Goal: Find specific page/section: Find specific page/section

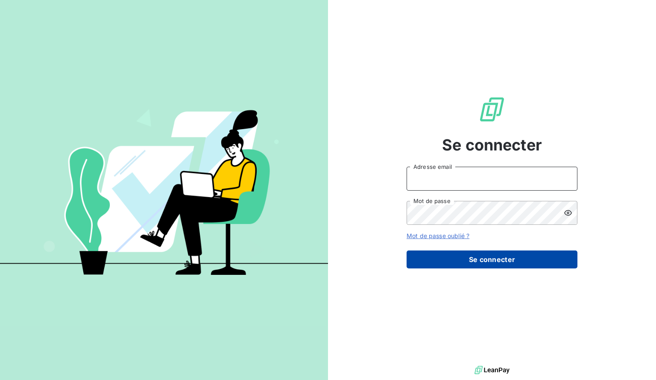
type input "[EMAIL_ADDRESS][DOMAIN_NAME]"
click at [477, 260] on button "Se connecter" at bounding box center [491, 259] width 171 height 18
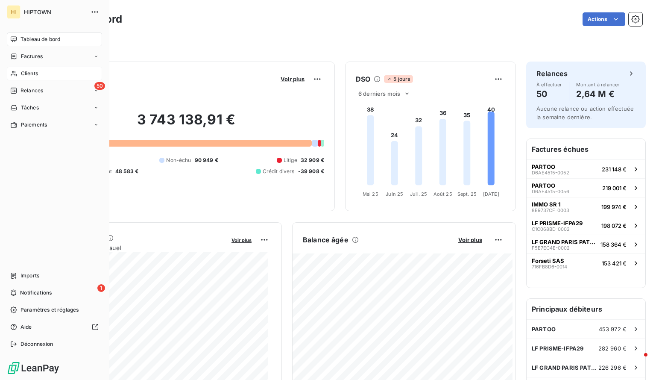
click at [42, 73] on div "Clients" at bounding box center [54, 74] width 95 height 14
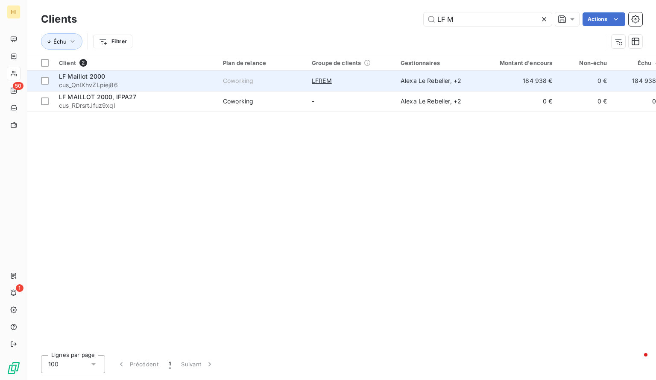
type input "LF M"
click at [364, 79] on div "LFREM" at bounding box center [351, 80] width 79 height 9
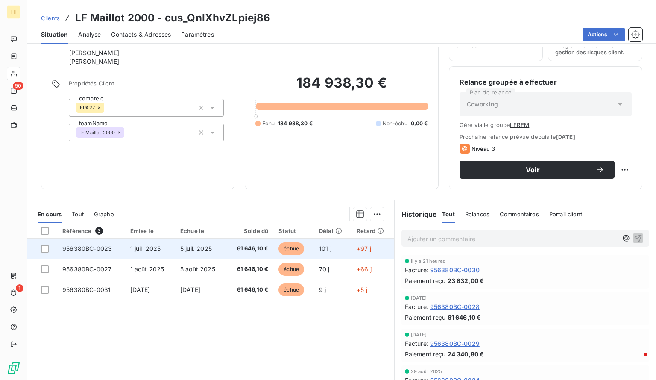
scroll to position [82, 0]
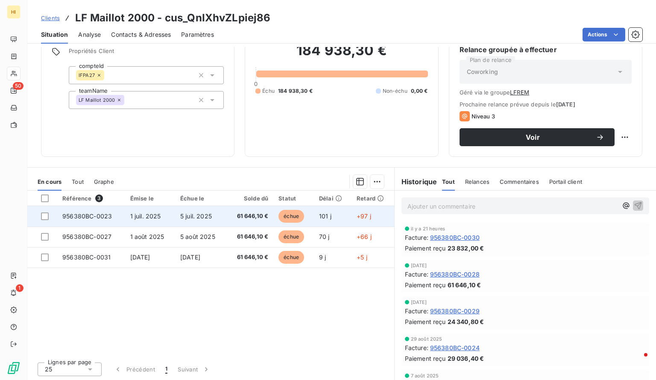
click at [81, 216] on span "956380BC-0023" at bounding box center [87, 215] width 50 height 7
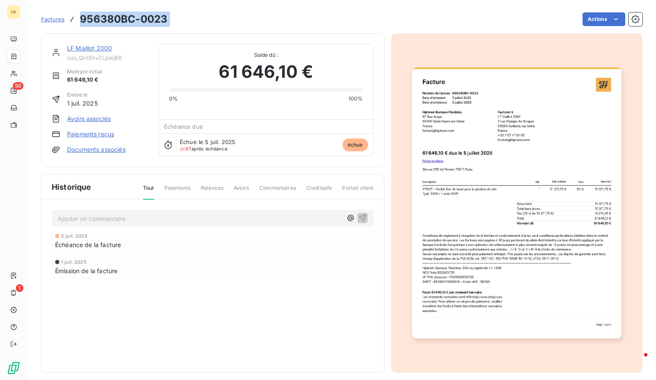
drag, startPoint x: 169, startPoint y: 20, endPoint x: 82, endPoint y: 21, distance: 87.9
click at [82, 21] on div "Factures 956380BC-0023 Actions" at bounding box center [341, 19] width 601 height 18
copy section "956380BC-0023 Actions"
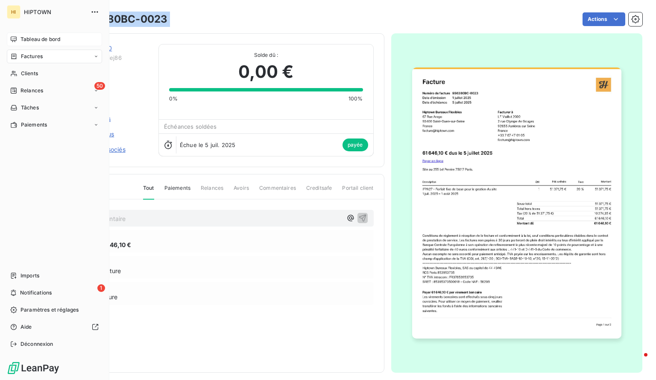
click at [31, 39] on span "Tableau de bord" at bounding box center [40, 39] width 40 height 8
